Goal: Task Accomplishment & Management: Manage account settings

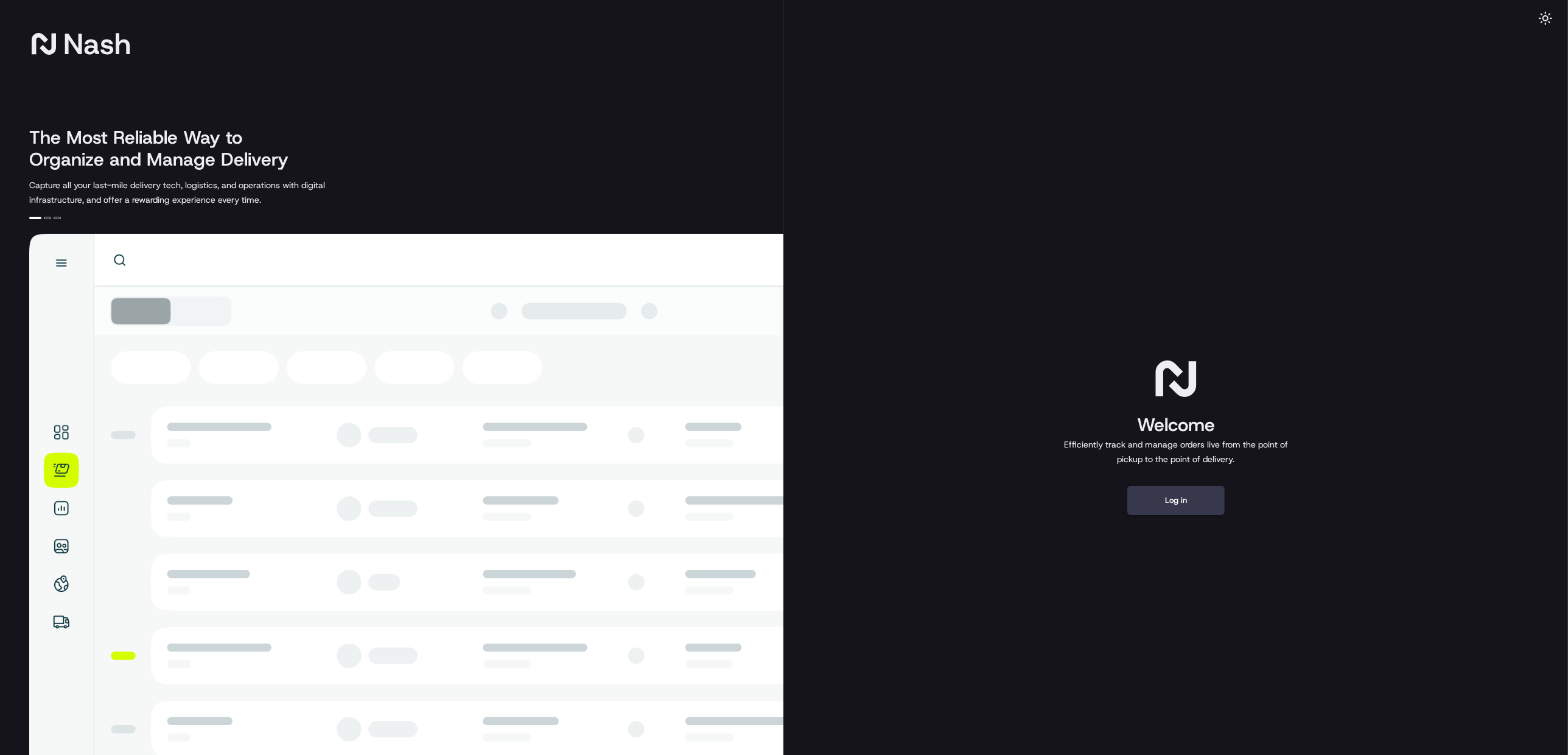
click at [1178, 479] on div "Welcome Efficiently track and manage orders live from the point of pickup to th…" at bounding box center [1176, 434] width 784 height 868
click at [1176, 504] on button "Log in" at bounding box center [1176, 499] width 98 height 29
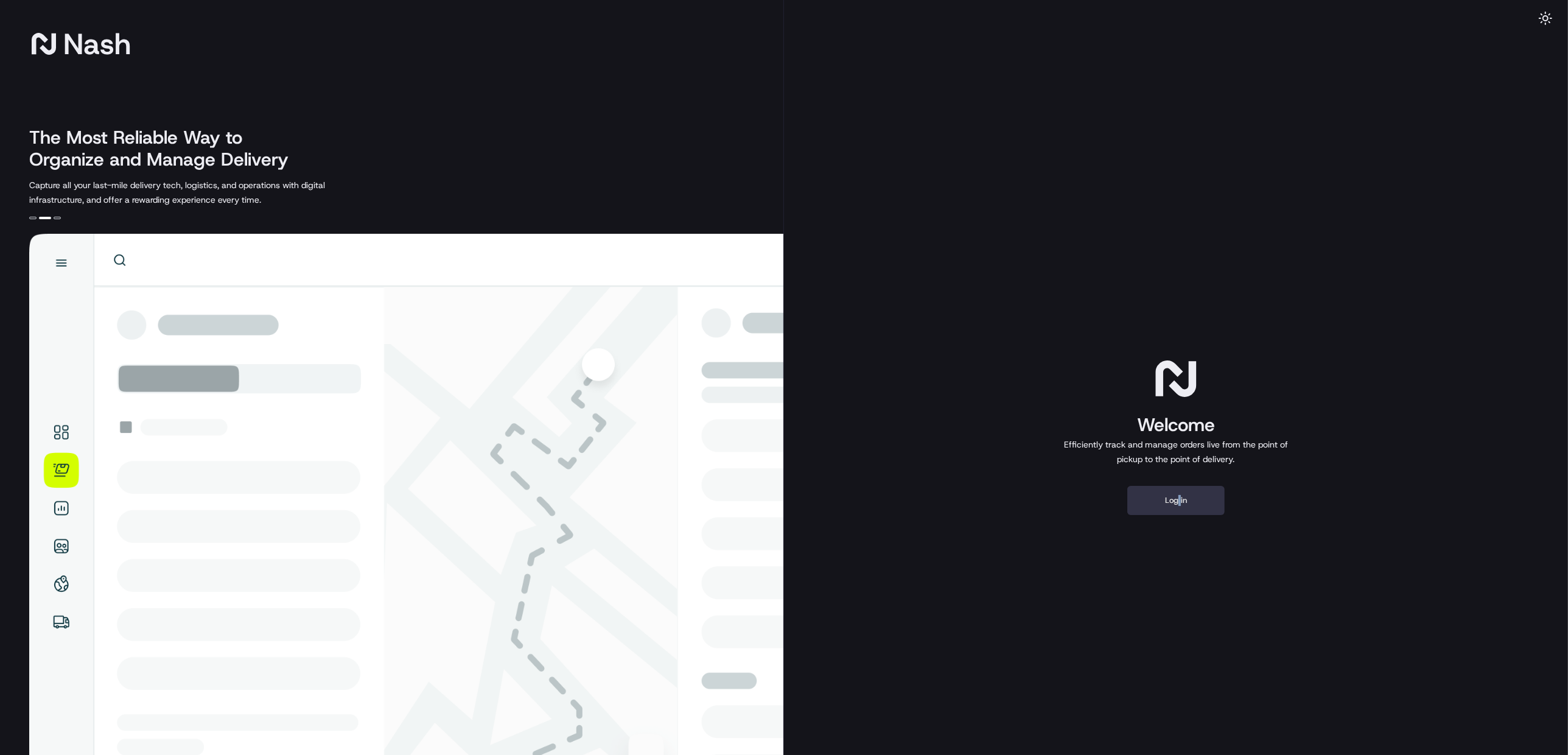
drag, startPoint x: 1175, startPoint y: 504, endPoint x: 1139, endPoint y: 509, distance: 36.3
click at [1139, 509] on button "Log in" at bounding box center [1176, 499] width 98 height 29
click at [1144, 508] on button "Log in" at bounding box center [1176, 499] width 98 height 29
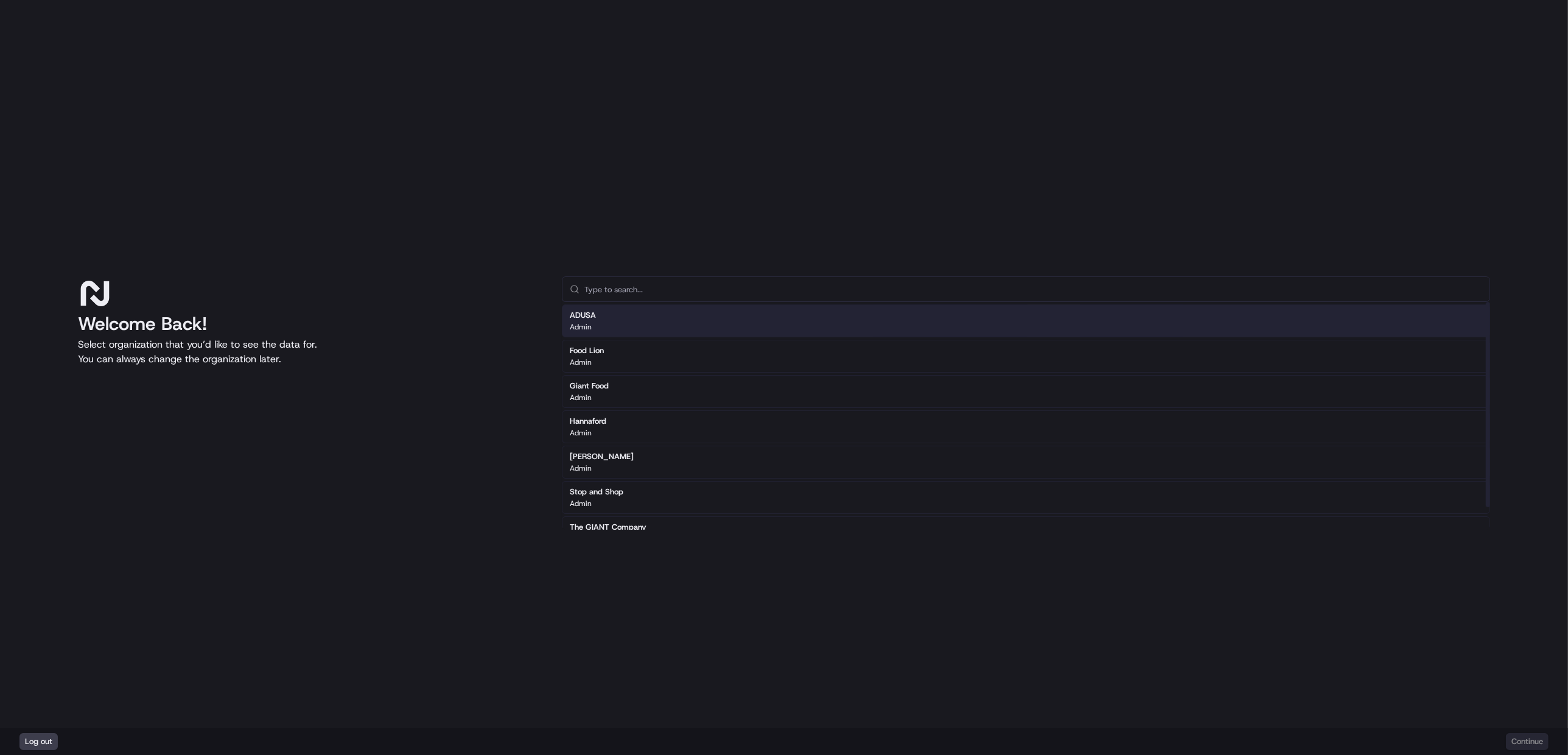
click at [694, 319] on div "ADUSA Admin" at bounding box center [1026, 320] width 928 height 33
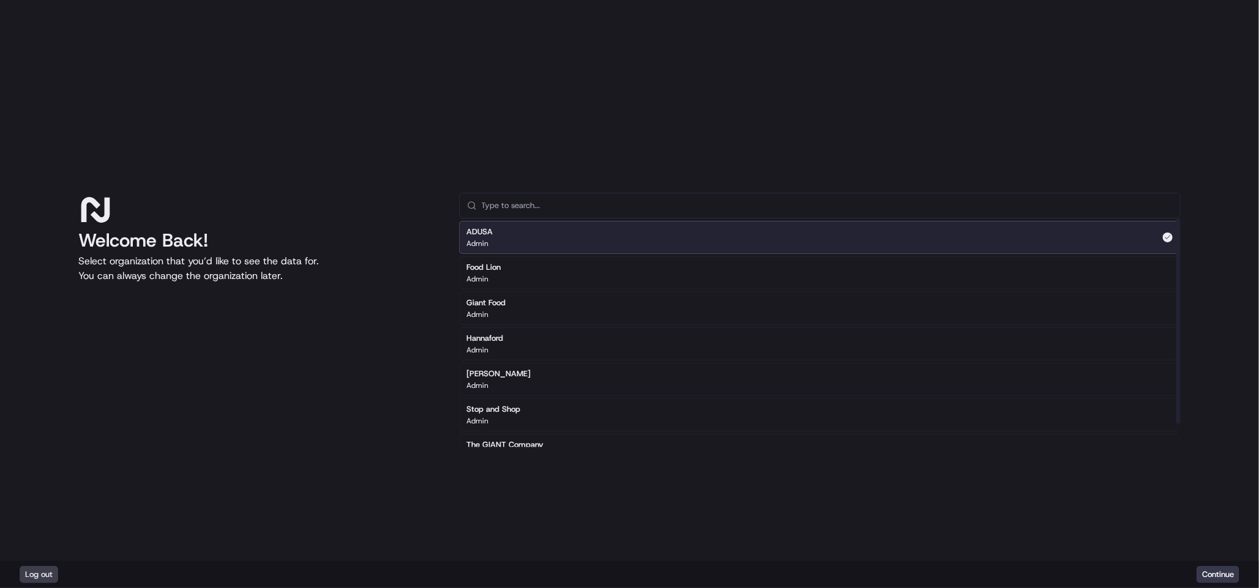
click at [995, 112] on div "Welcome Back! Select organization that you’d like to see the data for. You can …" at bounding box center [629, 280] width 1259 height 561
click at [534, 232] on div "ADUSA Admin" at bounding box center [819, 237] width 721 height 33
click at [523, 242] on div "ADUSA Admin" at bounding box center [819, 237] width 721 height 33
click at [1222, 579] on button "Continue" at bounding box center [1217, 574] width 43 height 17
